Goal: Task Accomplishment & Management: Manage account settings

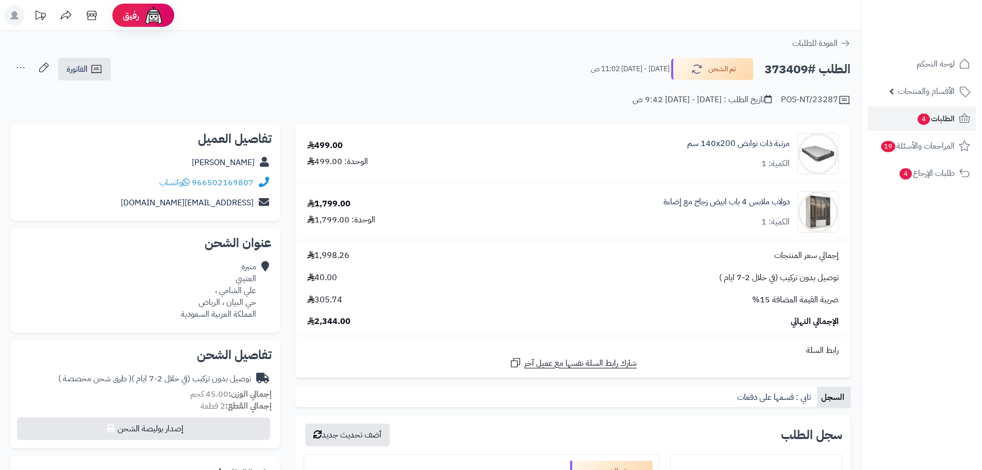
scroll to position [361, 0]
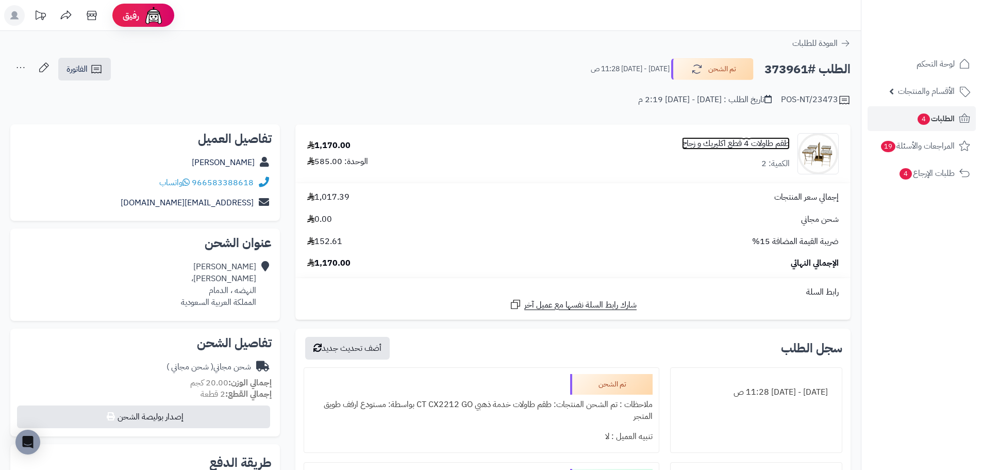
click at [772, 144] on link "طقم طاولات 4 قطع اكليريك و زجاج" at bounding box center [736, 144] width 108 height 12
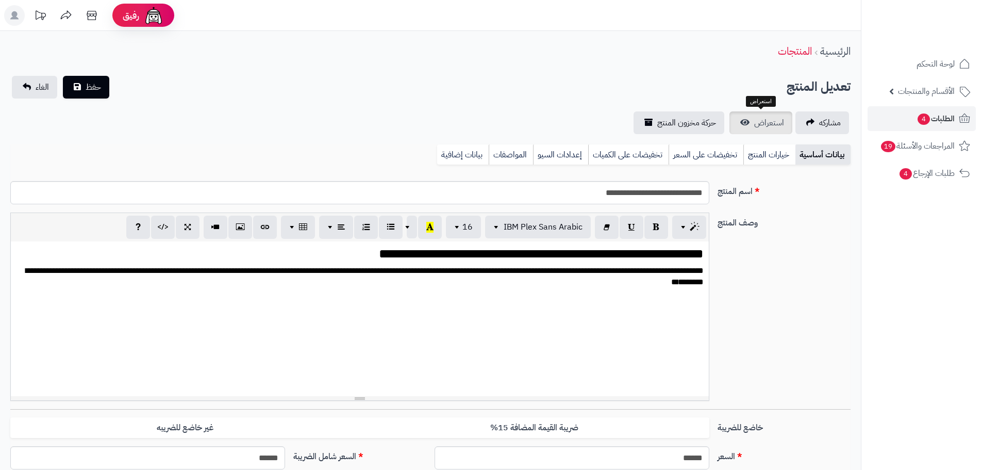
scroll to position [1232, 0]
click at [756, 115] on link "استعراض" at bounding box center [760, 122] width 63 height 23
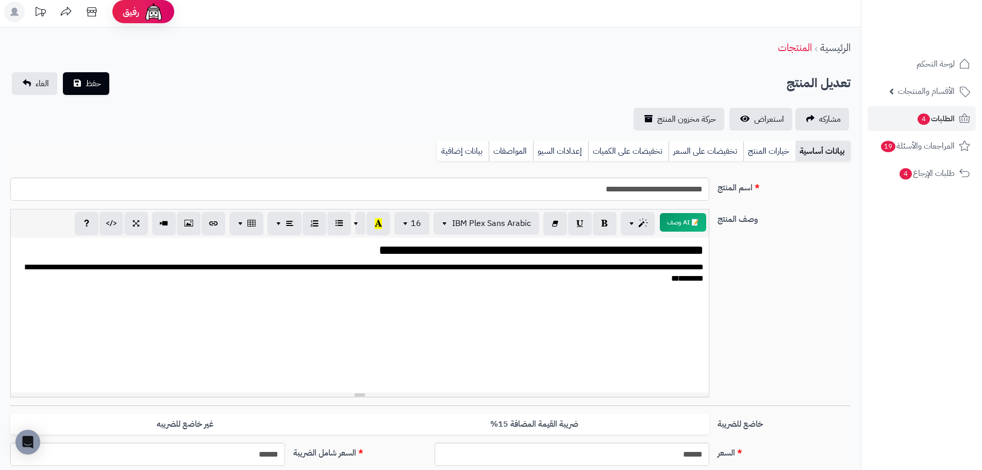
scroll to position [0, 0]
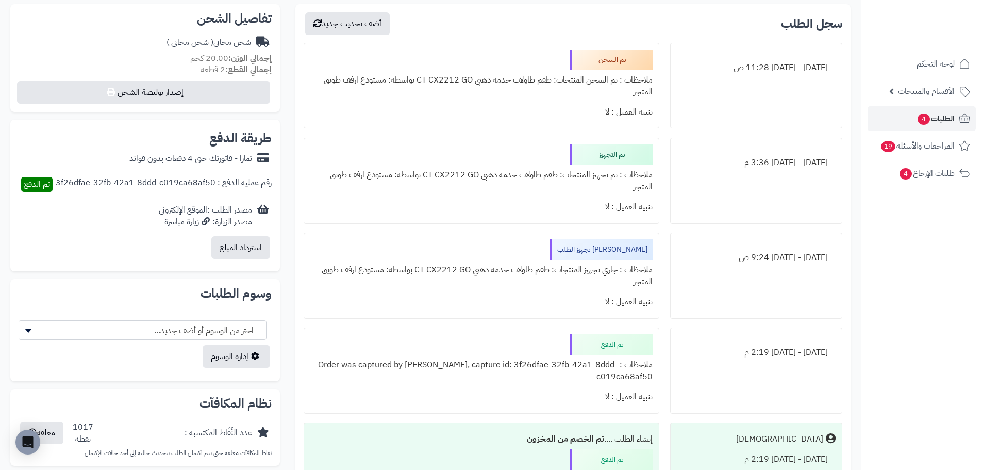
scroll to position [361, 0]
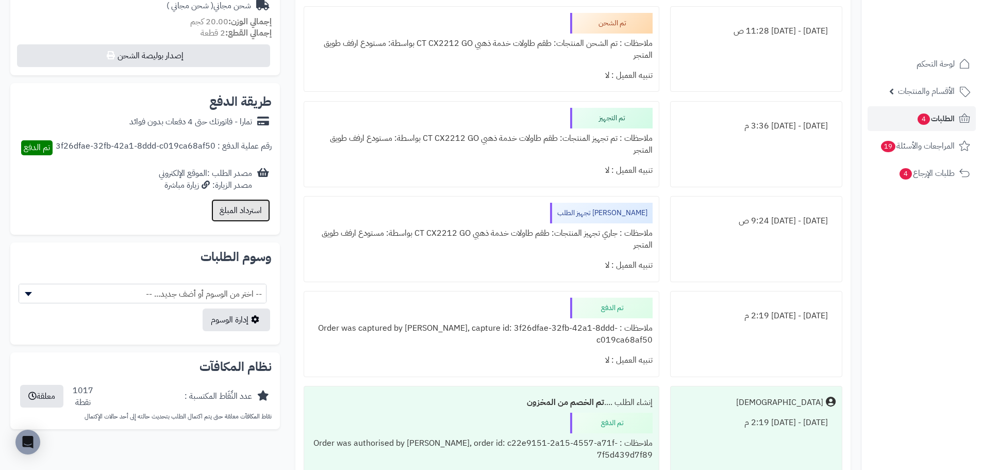
click at [230, 210] on button "استرداد المبلغ" at bounding box center [240, 210] width 59 height 23
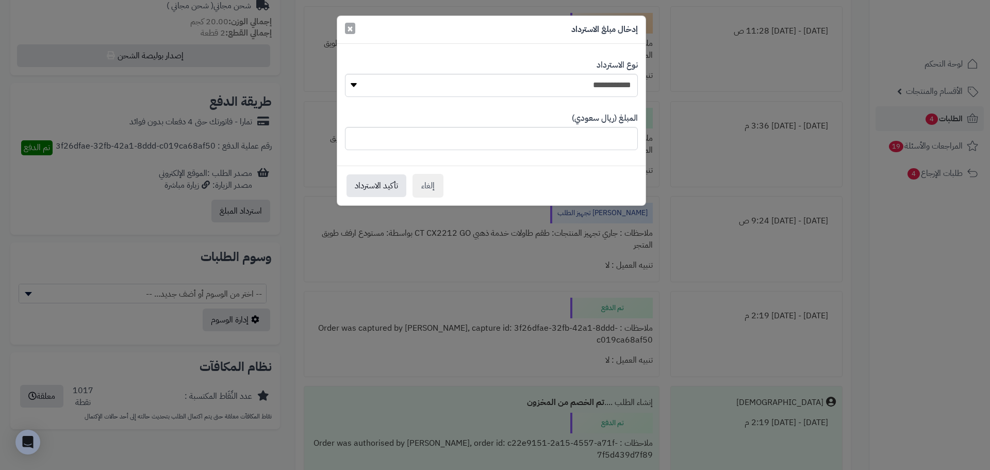
click at [350, 28] on span "×" at bounding box center [350, 28] width 6 height 15
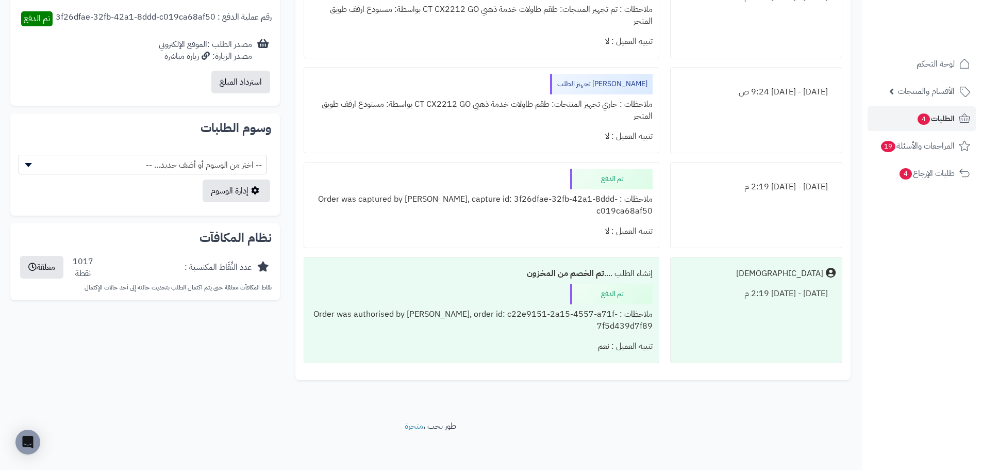
scroll to position [492, 0]
